Goal: Task Accomplishment & Management: Manage account settings

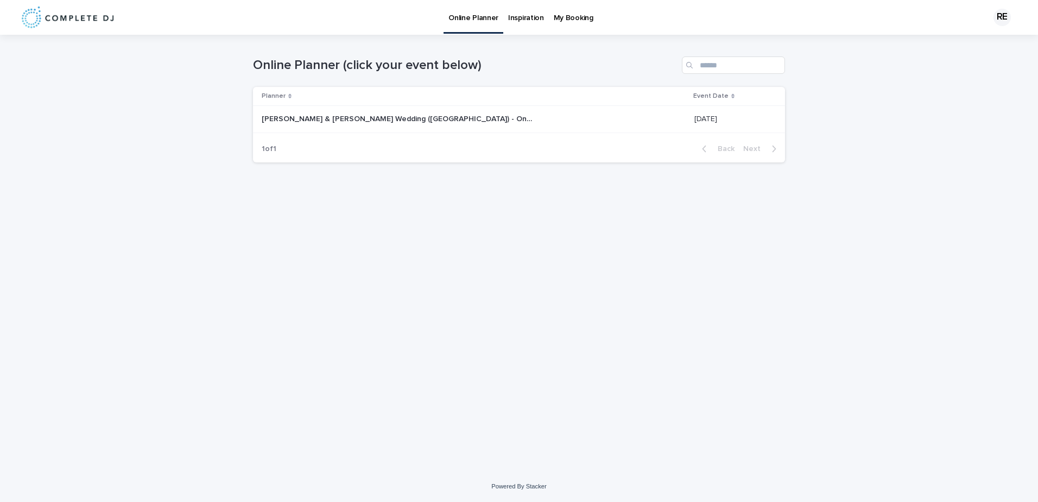
click at [343, 118] on p "[PERSON_NAME] & [PERSON_NAME] Wedding ([GEOGRAPHIC_DATA]) - Online planner" at bounding box center [399, 117] width 274 height 11
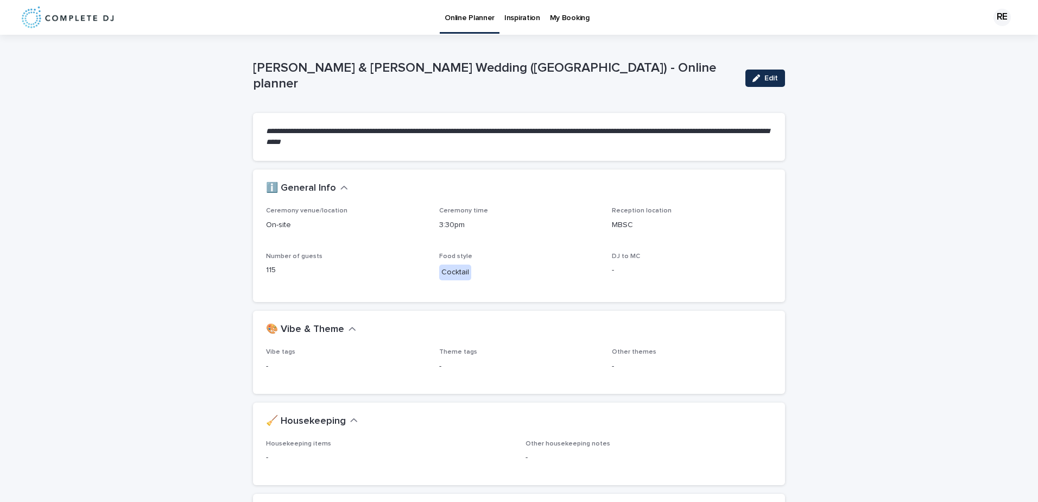
click at [612, 272] on p "-" at bounding box center [692, 269] width 160 height 11
click at [616, 267] on p "-" at bounding box center [692, 269] width 160 height 11
click at [775, 81] on button "Edit" at bounding box center [765, 77] width 40 height 17
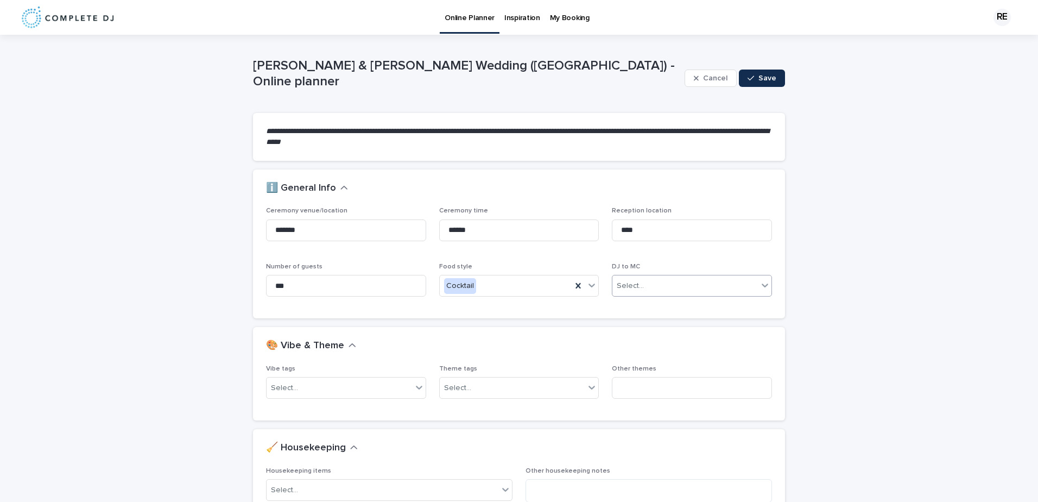
click at [682, 287] on div "Select..." at bounding box center [684, 286] width 145 height 18
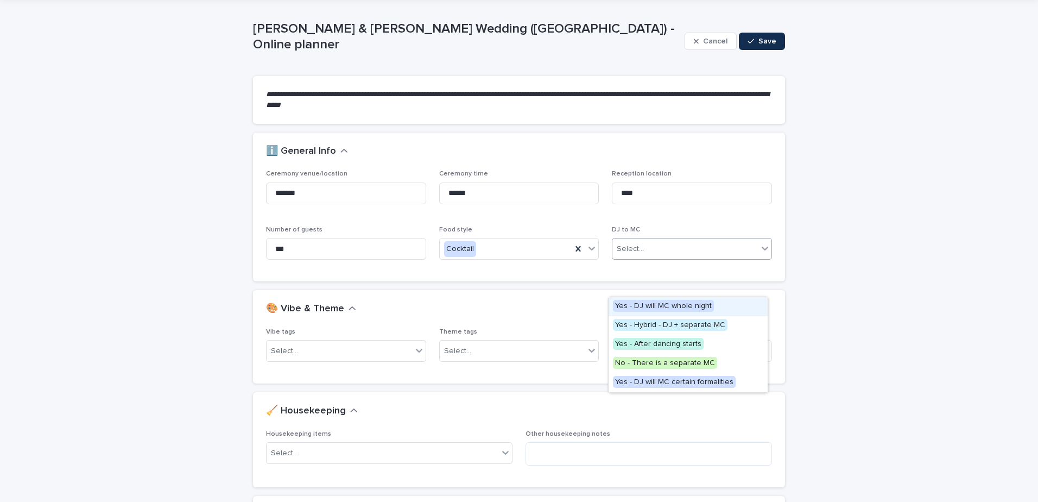
scroll to position [54, 0]
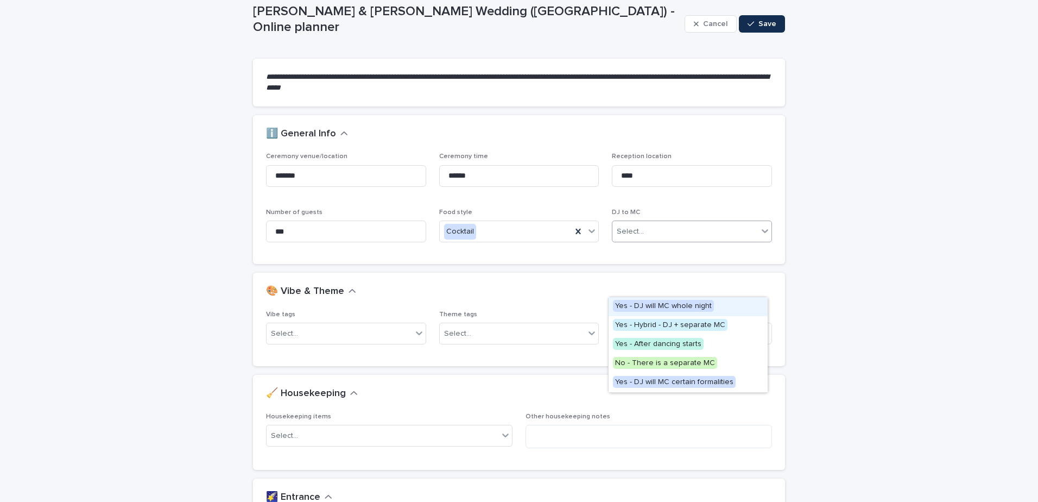
click at [699, 303] on span "Yes - DJ will MC whole night" at bounding box center [663, 306] width 101 height 12
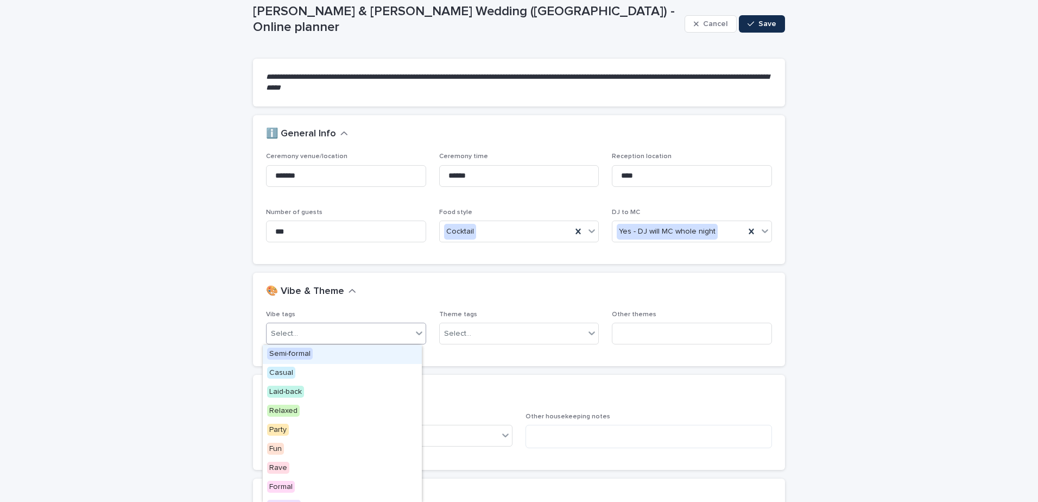
click at [408, 337] on div "Select..." at bounding box center [339, 334] width 145 height 18
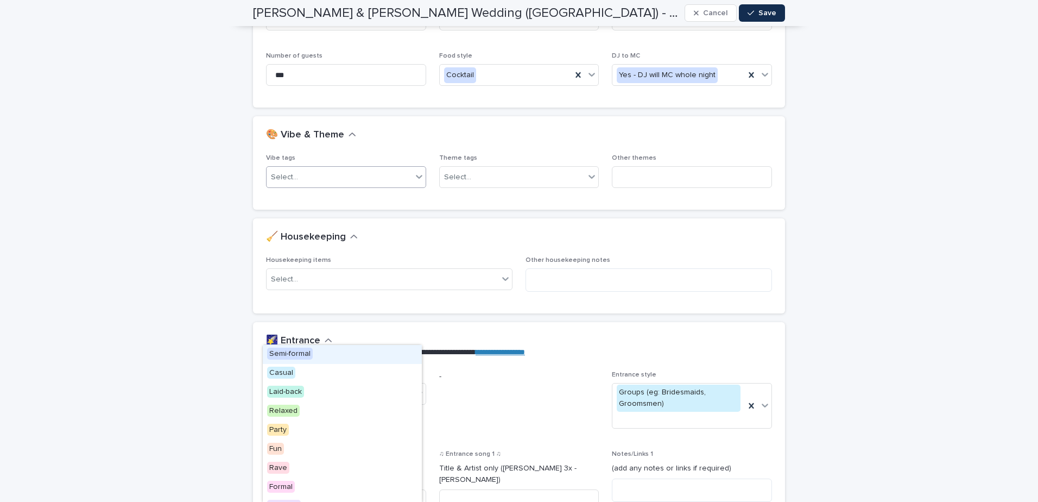
scroll to position [271, 0]
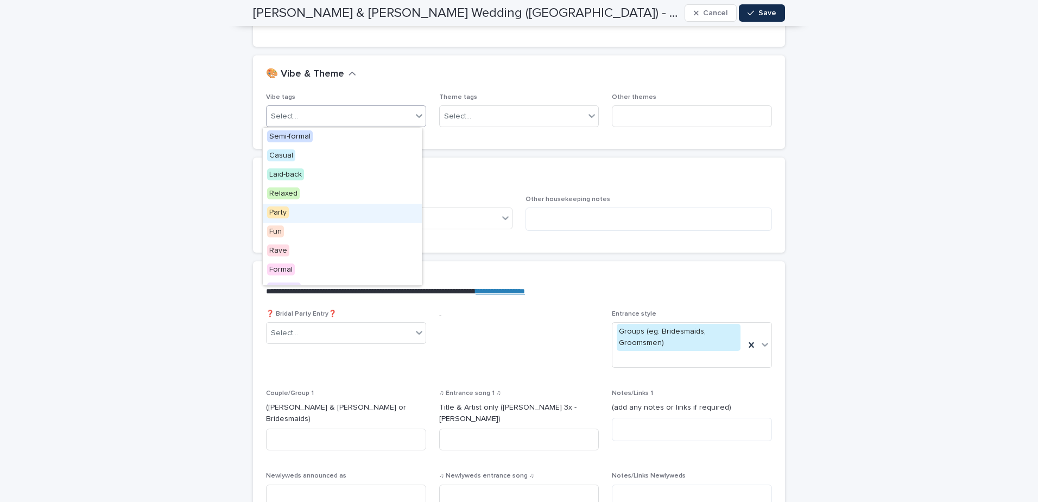
click at [304, 210] on div "Party" at bounding box center [342, 213] width 159 height 19
click at [415, 113] on icon at bounding box center [419, 115] width 11 height 11
click at [288, 210] on div "Fun" at bounding box center [342, 213] width 159 height 19
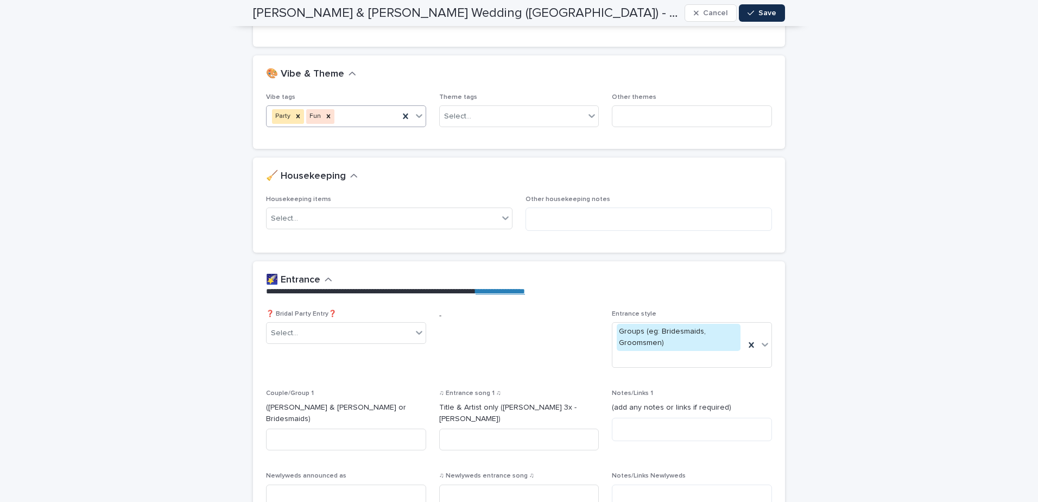
click at [415, 119] on icon at bounding box center [419, 115] width 11 height 11
click at [403, 90] on div "🎨 Vibe & Theme" at bounding box center [519, 74] width 532 height 38
click at [479, 118] on div "Select..." at bounding box center [512, 116] width 145 height 18
click at [471, 152] on div "Modern" at bounding box center [514, 156] width 159 height 19
click at [678, 120] on input at bounding box center [692, 116] width 160 height 22
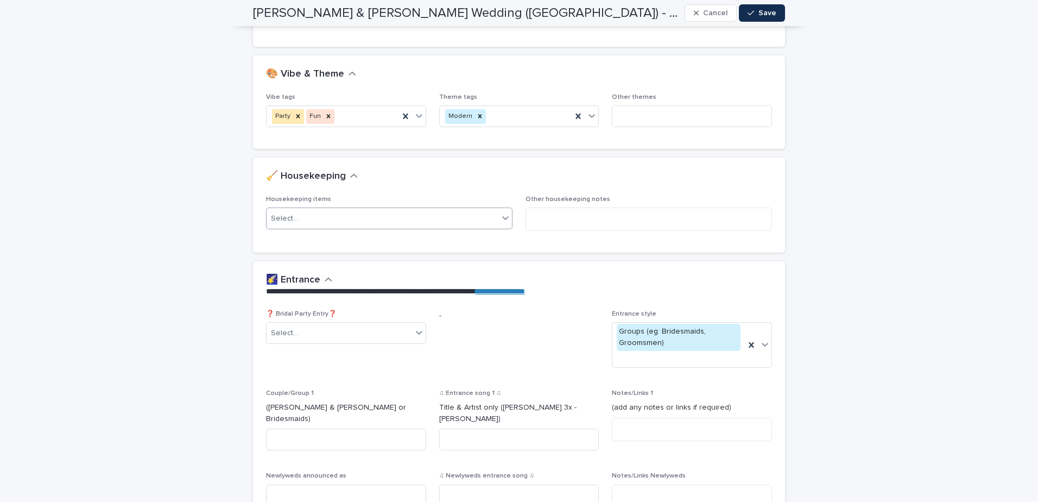
click at [490, 218] on div "Select..." at bounding box center [383, 219] width 232 height 18
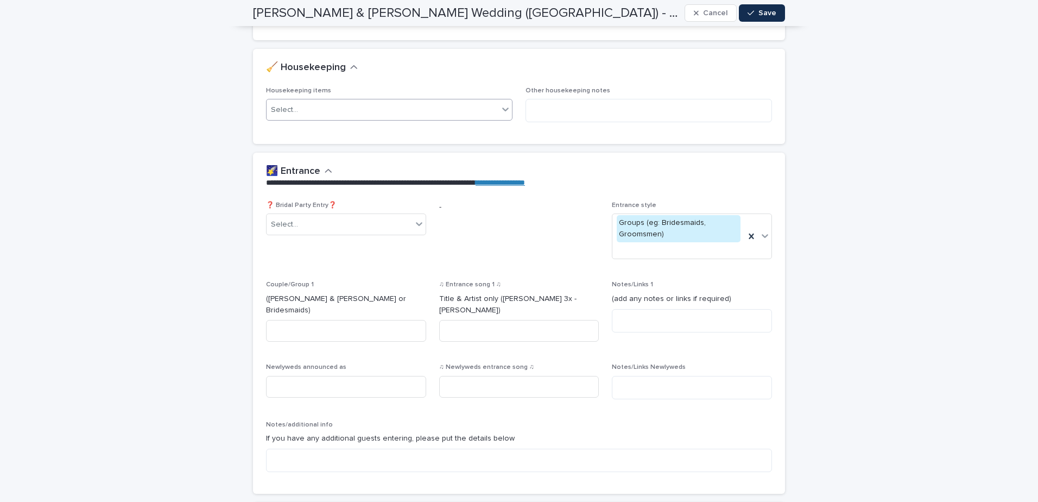
scroll to position [380, 0]
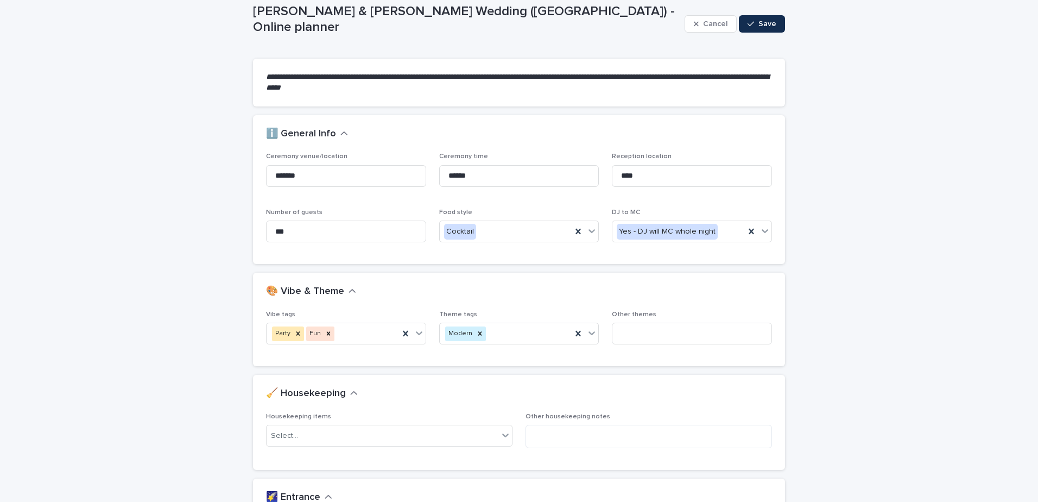
scroll to position [109, 0]
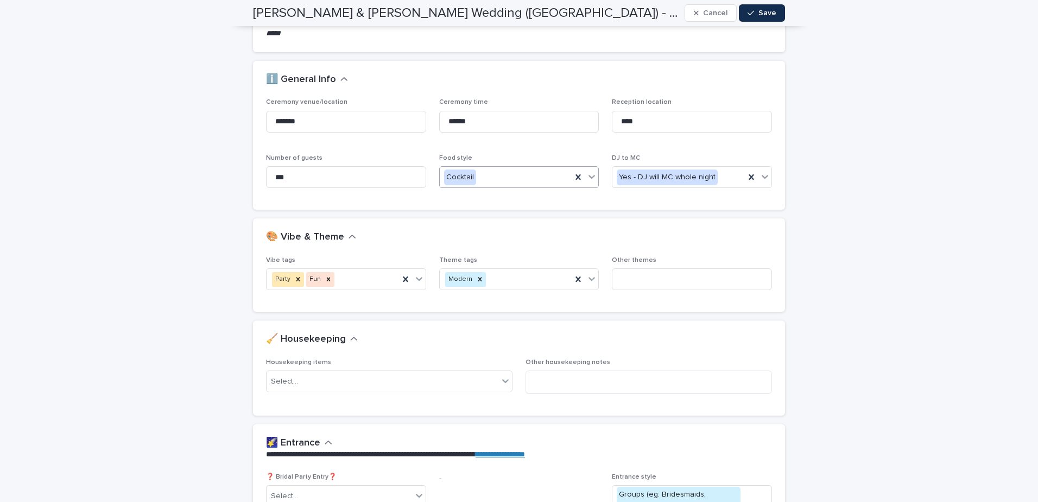
click at [589, 178] on icon at bounding box center [592, 177] width 7 height 4
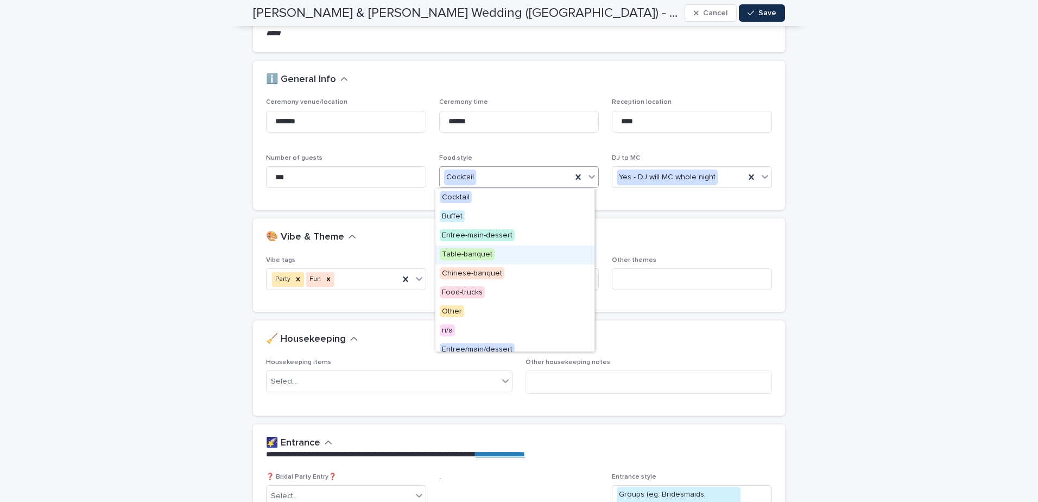
scroll to position [46, 0]
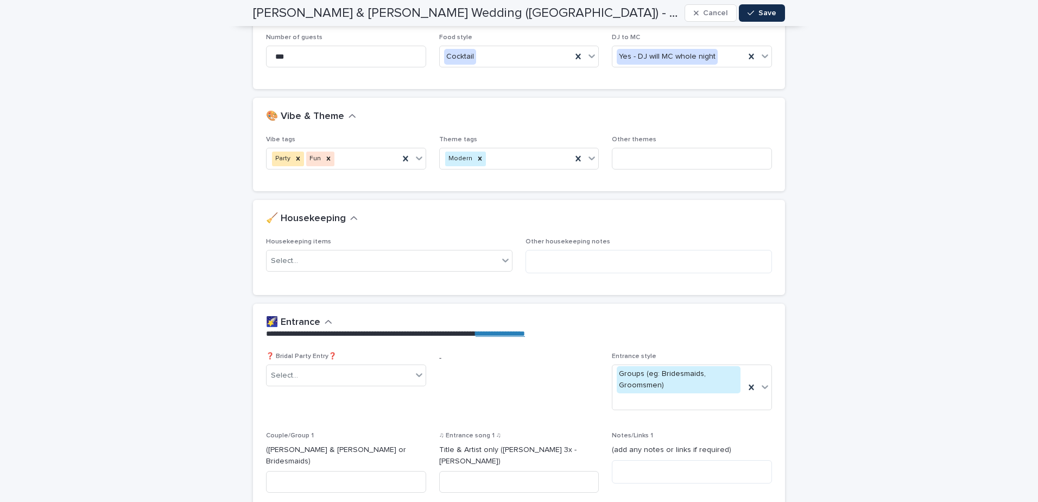
scroll to position [326, 0]
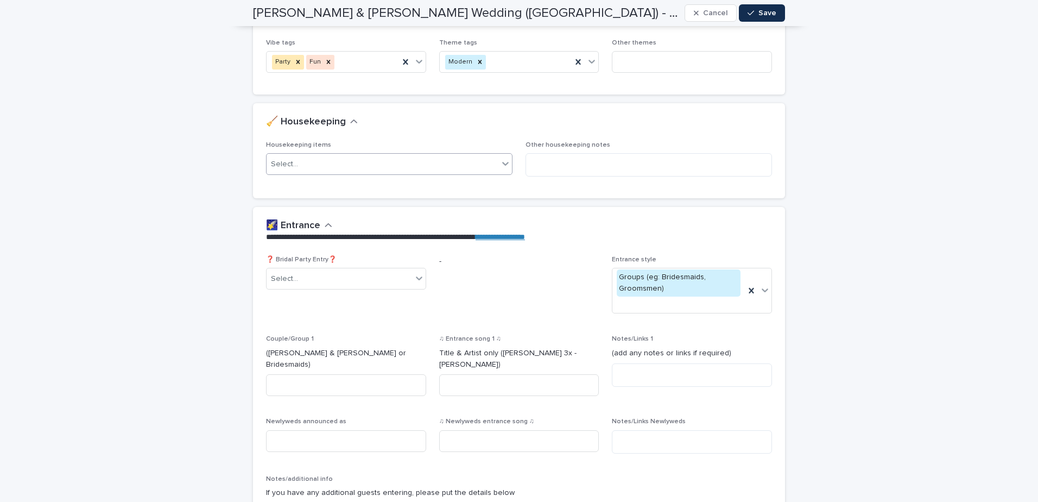
click at [468, 164] on div "Select..." at bounding box center [383, 164] width 232 height 18
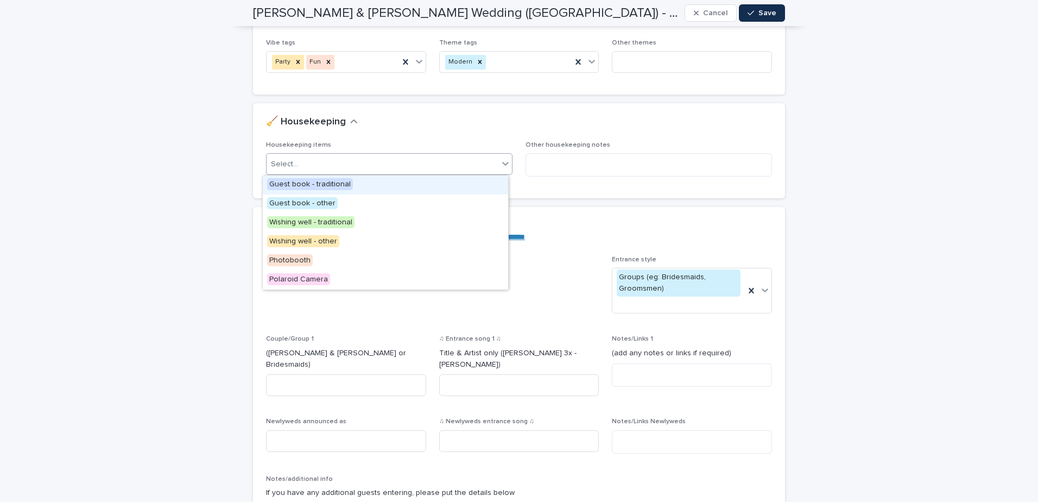
scroll to position [380, 0]
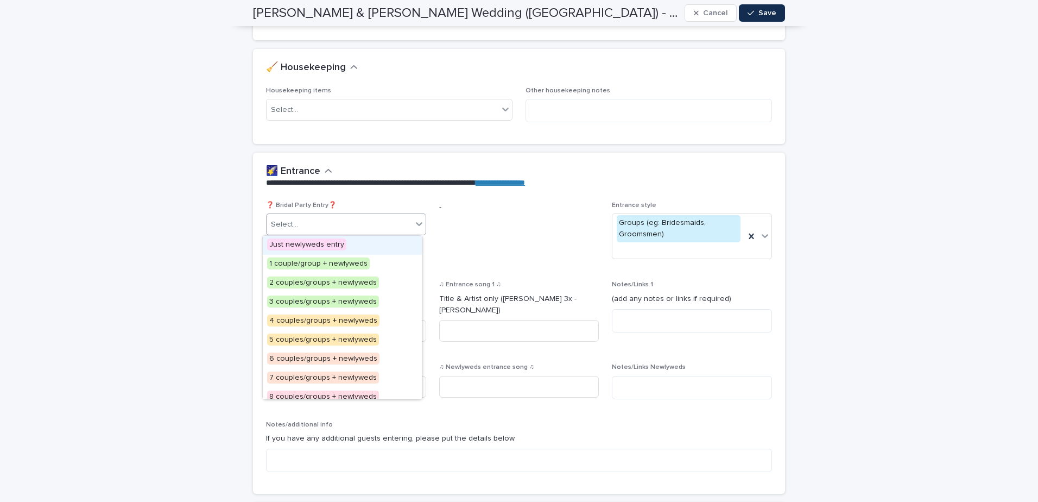
click at [388, 219] on div "Select..." at bounding box center [339, 224] width 145 height 18
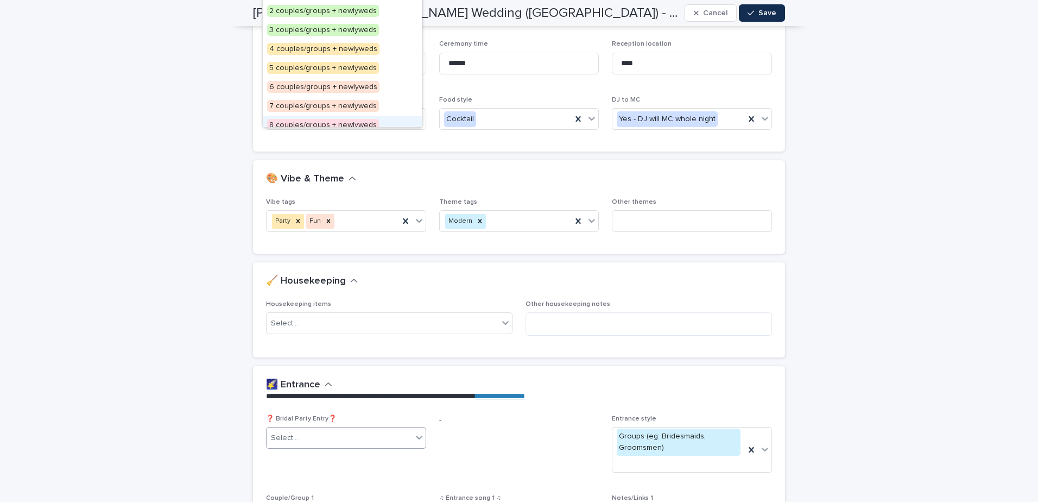
scroll to position [0, 0]
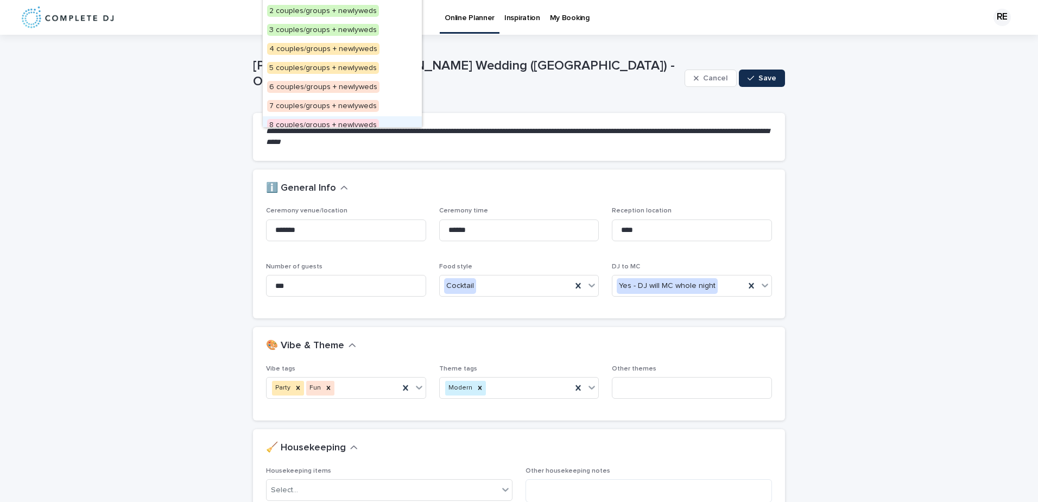
click at [411, 200] on div "ℹ️ General Info" at bounding box center [519, 188] width 532 height 38
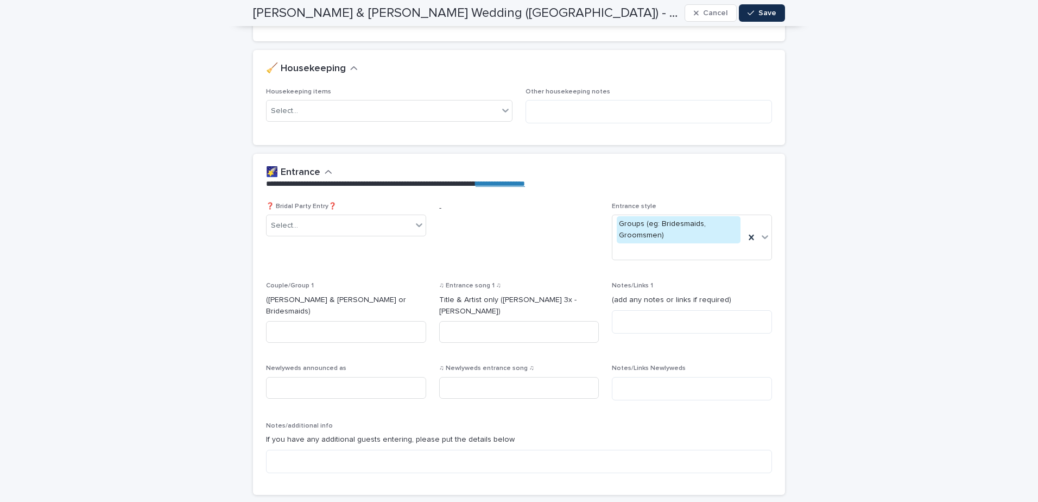
scroll to position [380, 0]
click at [414, 218] on icon at bounding box center [419, 223] width 11 height 11
click at [464, 226] on span "-" at bounding box center [519, 234] width 160 height 67
click at [762, 236] on icon at bounding box center [765, 236] width 7 height 4
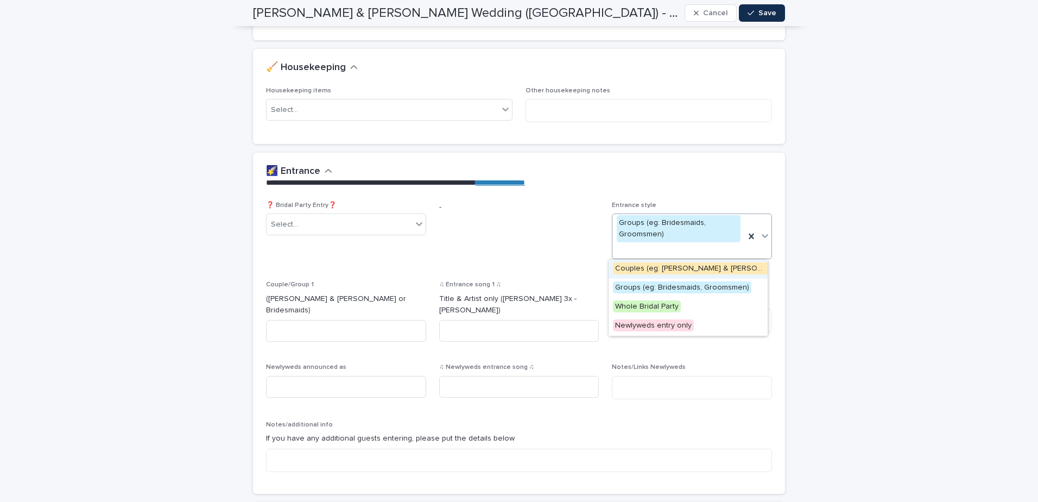
click at [762, 236] on icon at bounding box center [765, 236] width 7 height 4
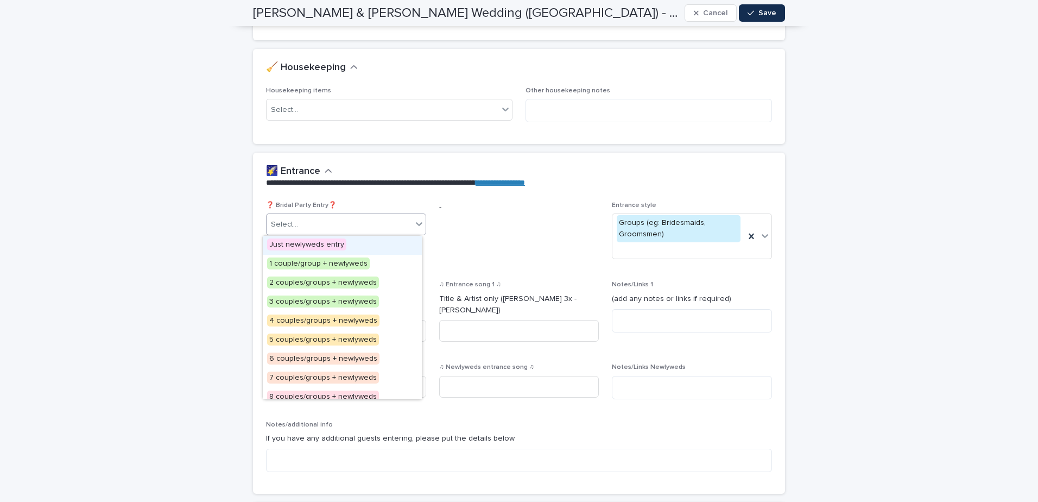
click at [417, 227] on icon at bounding box center [419, 223] width 11 height 11
click at [489, 211] on p "-" at bounding box center [519, 206] width 160 height 11
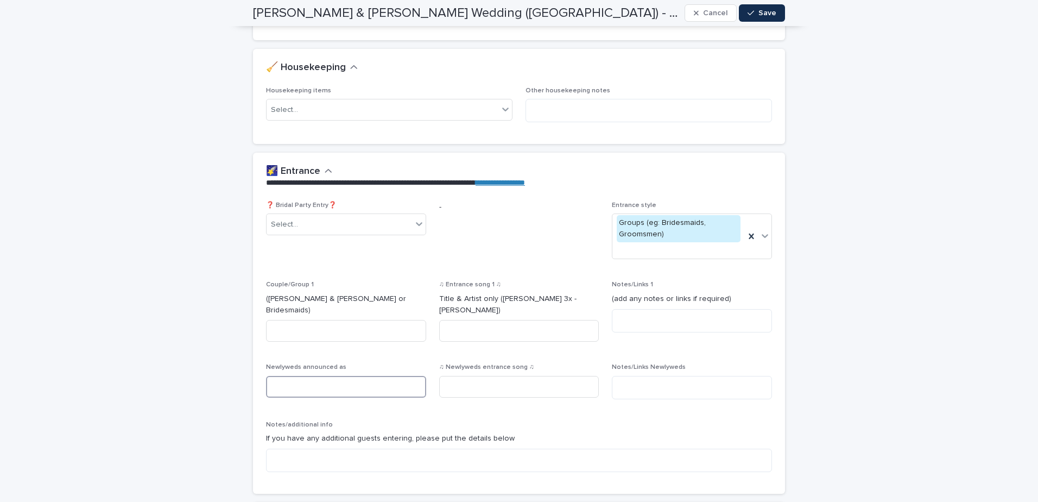
click at [308, 382] on input at bounding box center [346, 387] width 160 height 22
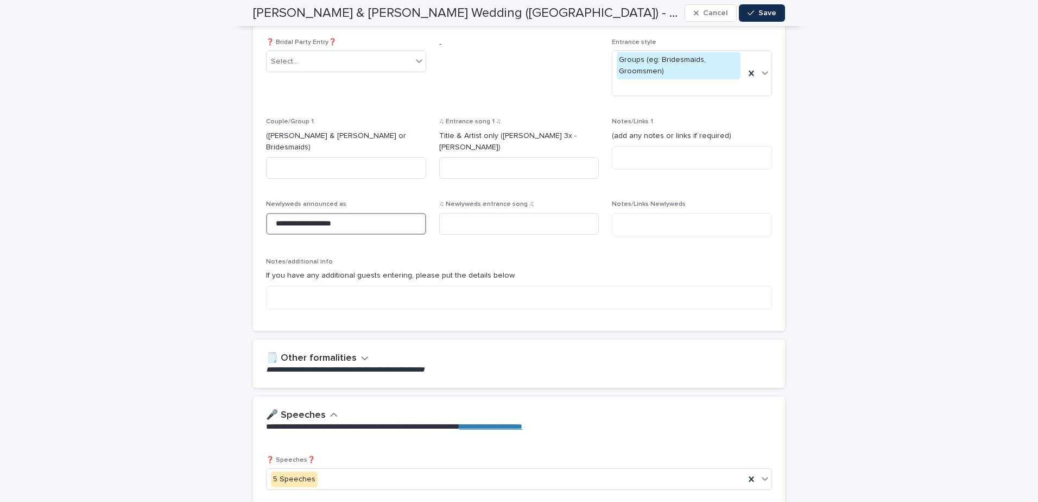
type input "**********"
click at [361, 356] on icon "button" at bounding box center [364, 358] width 7 height 4
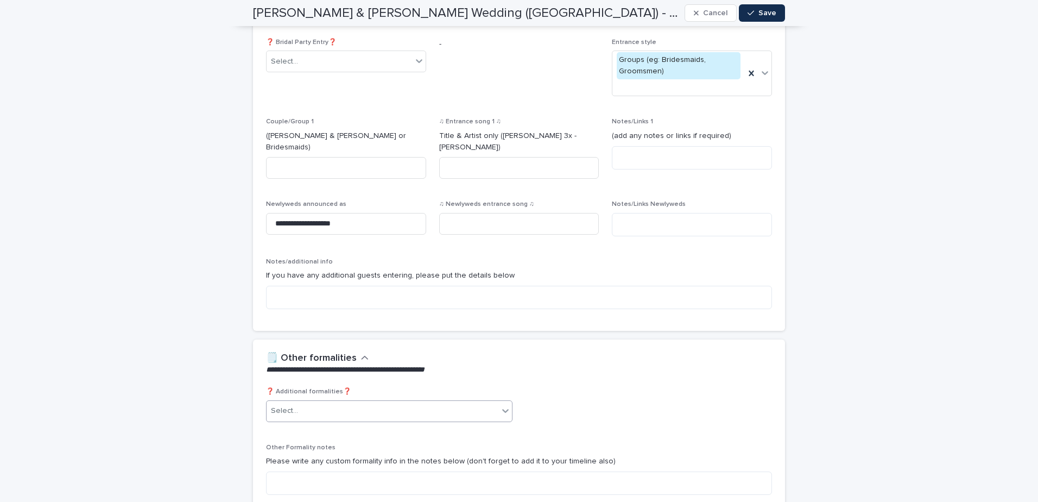
click at [360, 405] on div "Select..." at bounding box center [383, 411] width 232 height 18
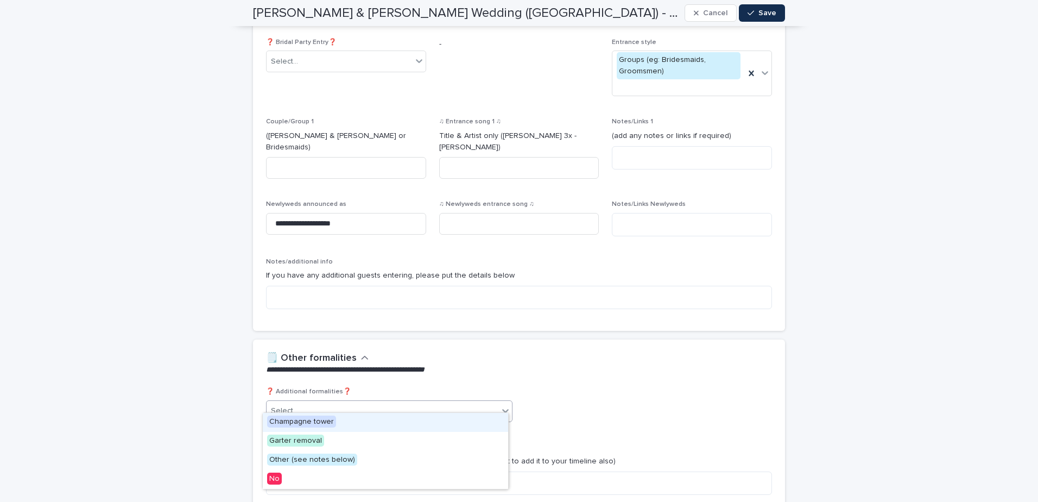
click at [406, 388] on p "❓ Additional formalities❓" at bounding box center [389, 392] width 246 height 8
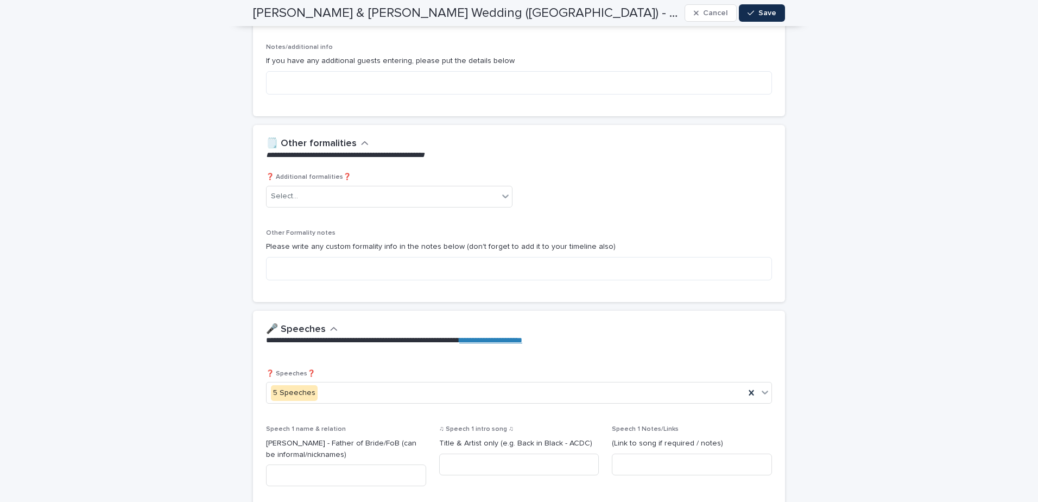
scroll to position [814, 0]
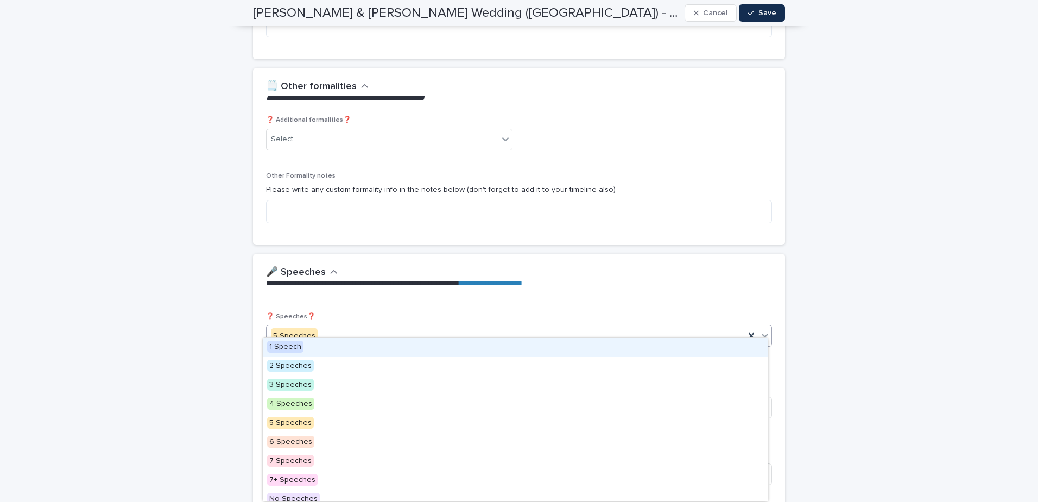
click at [379, 327] on div "5 Speeches" at bounding box center [506, 336] width 478 height 18
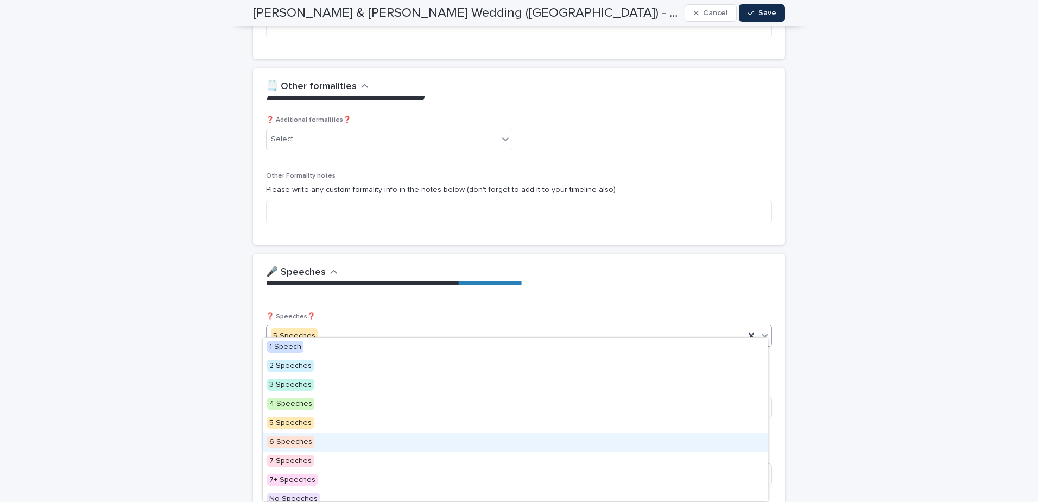
click at [289, 436] on span "6 Speeches" at bounding box center [290, 441] width 47 height 12
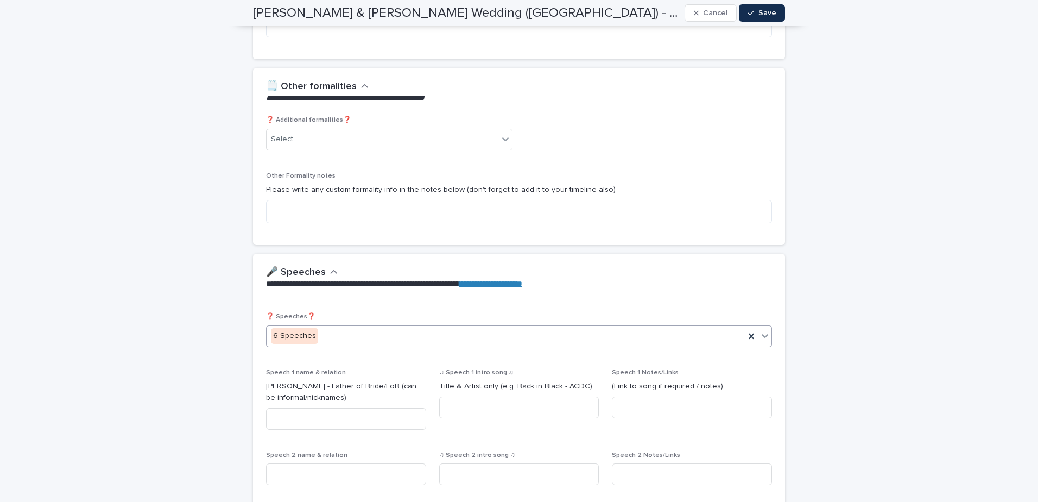
click at [385, 296] on div "**********" at bounding box center [519, 282] width 532 height 59
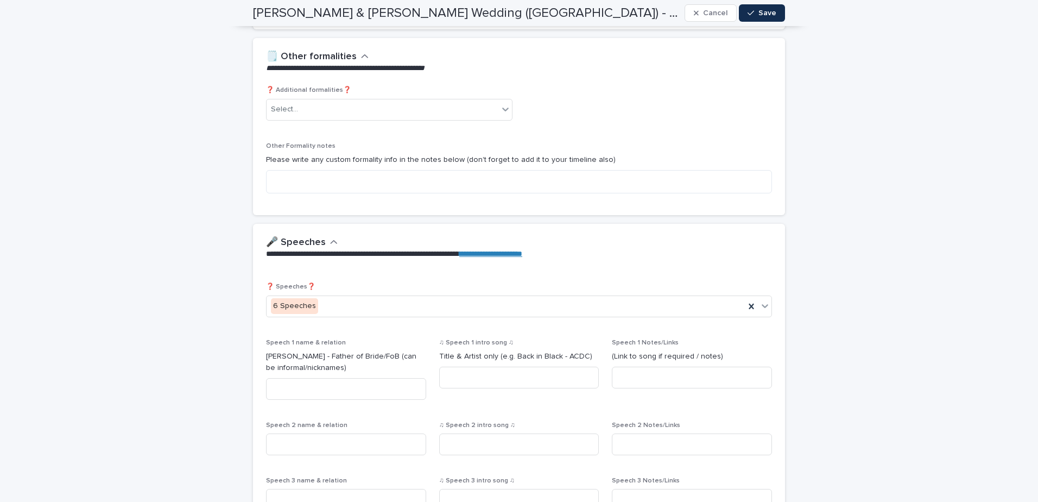
scroll to position [868, 0]
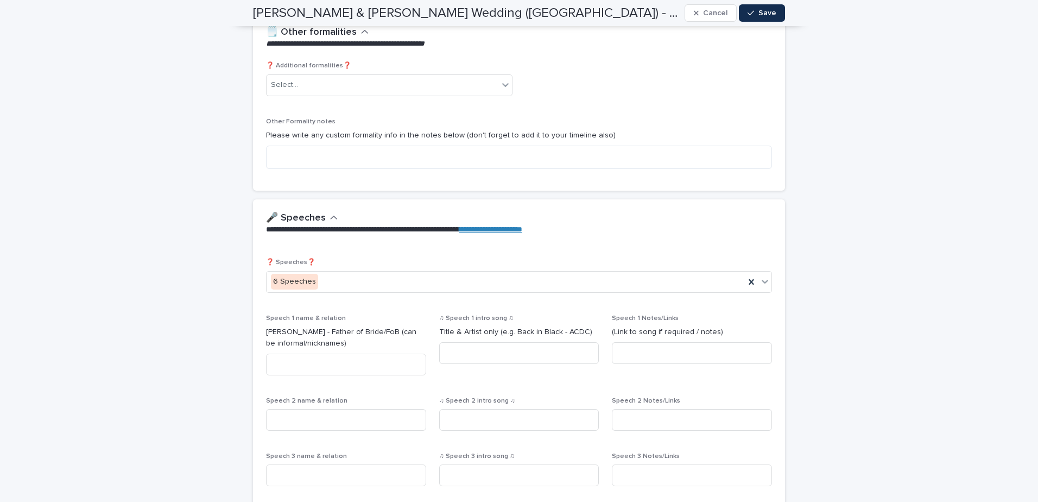
drag, startPoint x: 910, startPoint y: 213, endPoint x: 902, endPoint y: 141, distance: 73.2
click at [758, 11] on span "Save" at bounding box center [767, 13] width 18 height 8
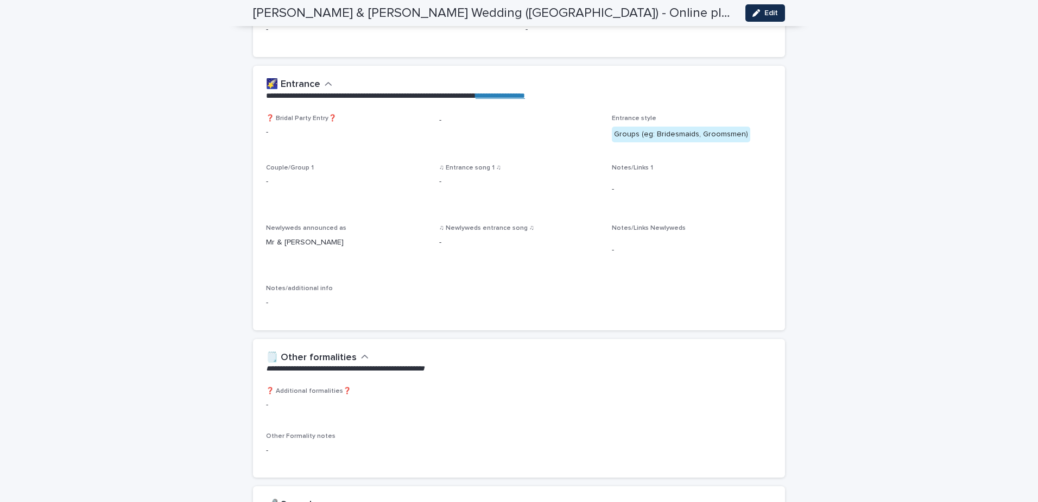
scroll to position [0, 0]
